Goal: Information Seeking & Learning: Learn about a topic

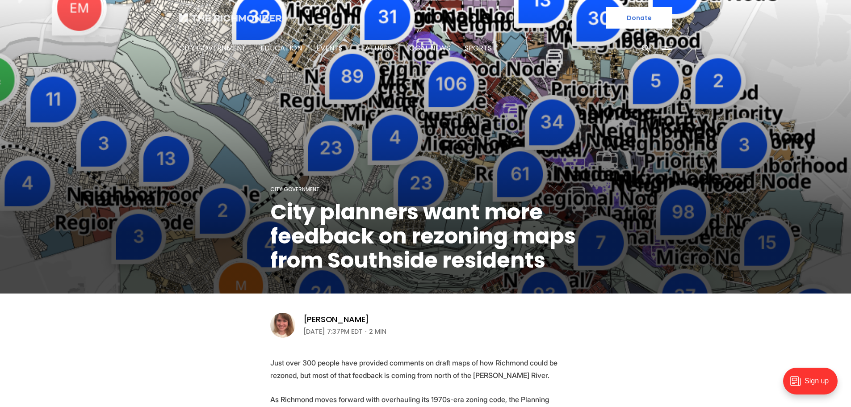
click at [249, 17] on img at bounding box center [230, 17] width 103 height 9
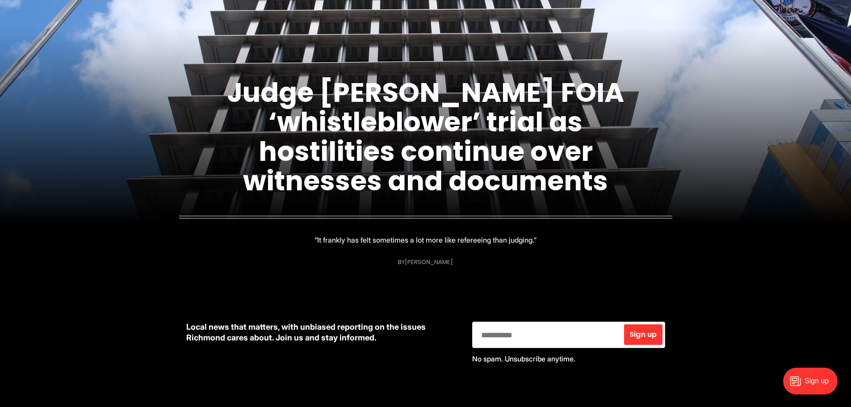
scroll to position [134, 0]
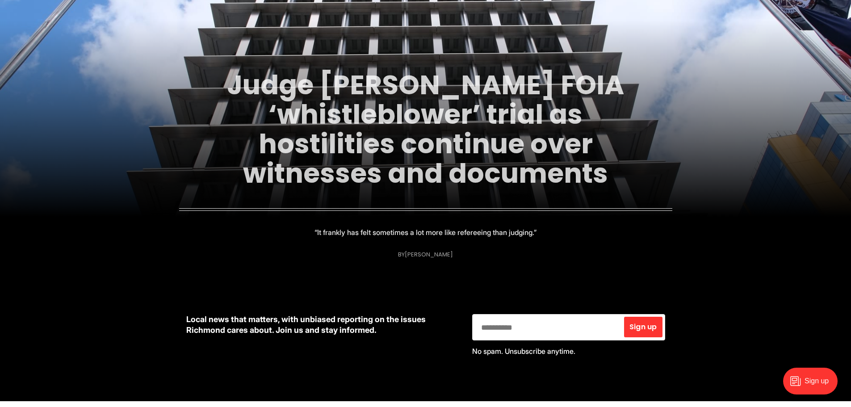
click at [418, 130] on link "Judge [PERSON_NAME] FOIA ‘whistleblower’ trial as hostilities continue over wit…" at bounding box center [425, 129] width 397 height 126
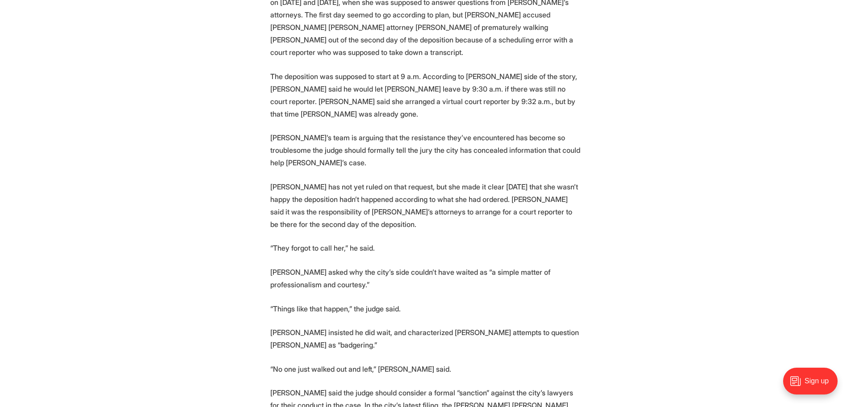
scroll to position [2056, 0]
